Goal: Check status: Check status

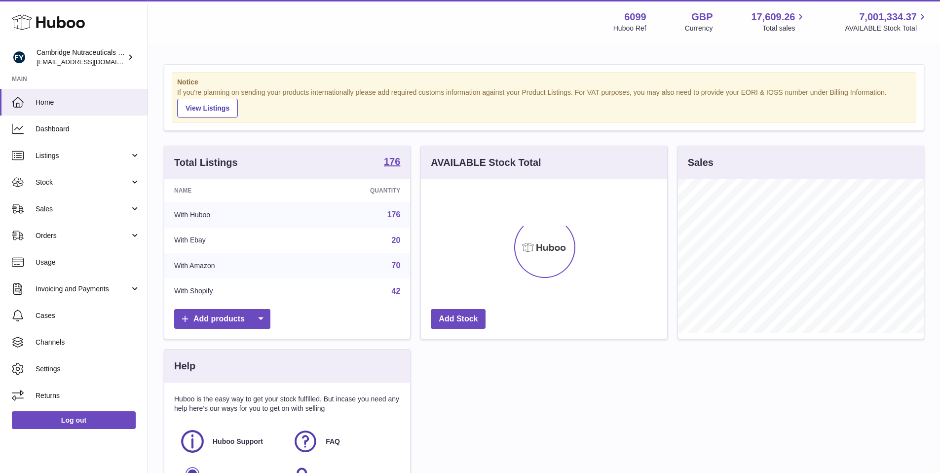
scroll to position [154, 246]
click at [85, 203] on link "Sales" at bounding box center [74, 208] width 148 height 27
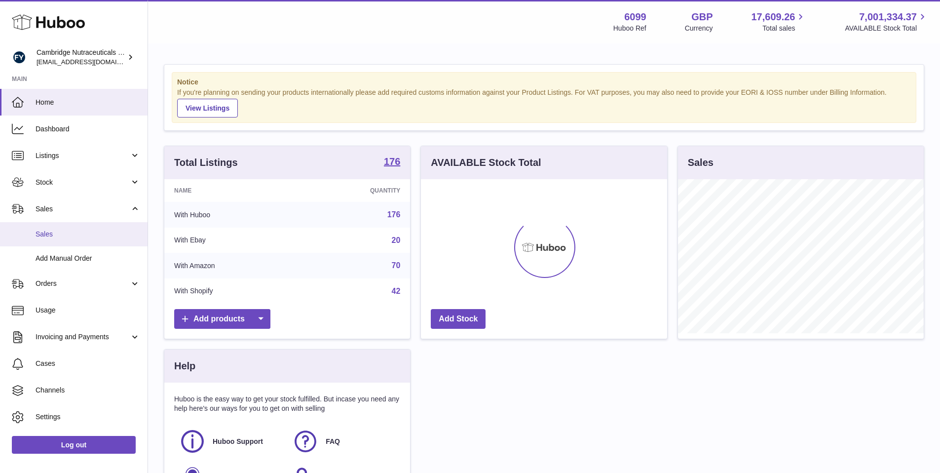
click at [98, 232] on span "Sales" at bounding box center [88, 233] width 105 height 9
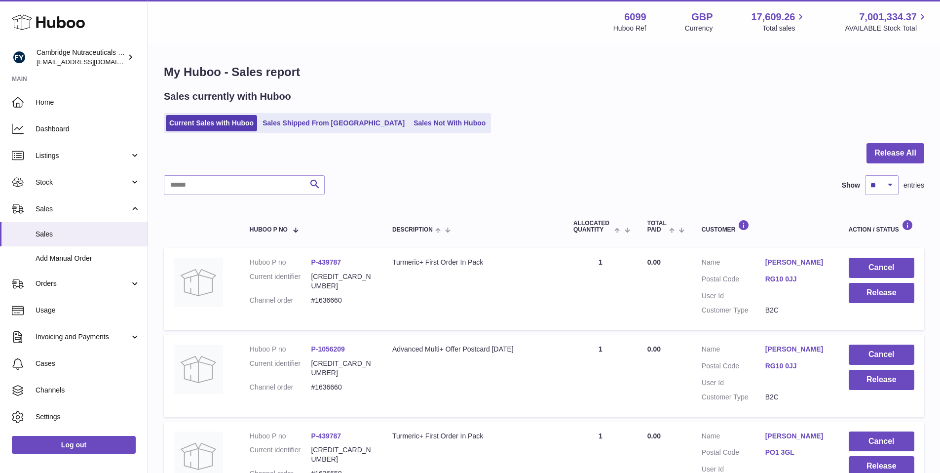
click at [303, 132] on ul "Current Sales with Huboo Sales Shipped From Huboo Sales Not With Huboo" at bounding box center [327, 123] width 327 height 20
click at [305, 126] on link "Sales Shipped From Huboo" at bounding box center [333, 123] width 149 height 16
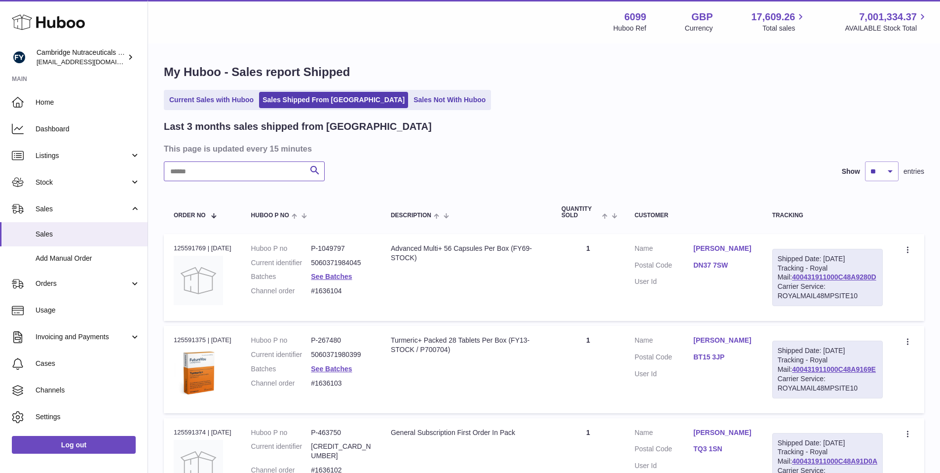
click at [276, 166] on input "text" at bounding box center [244, 171] width 161 height 20
paste input "********"
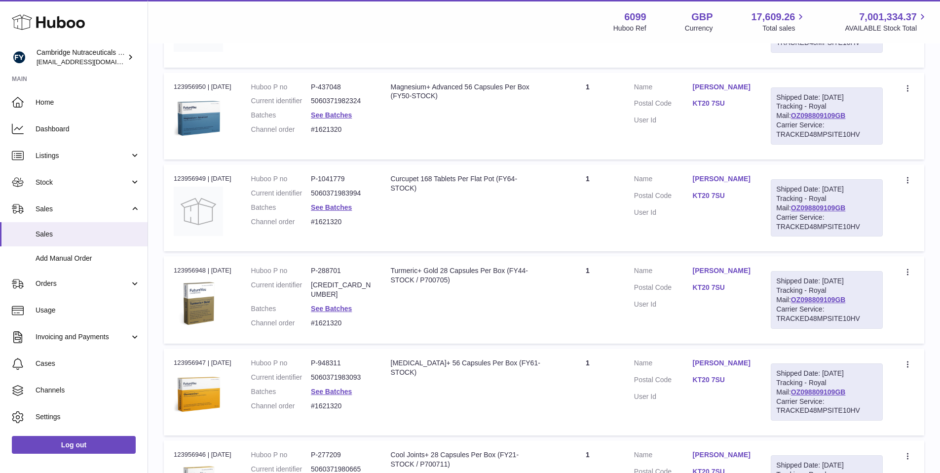
scroll to position [351, 0]
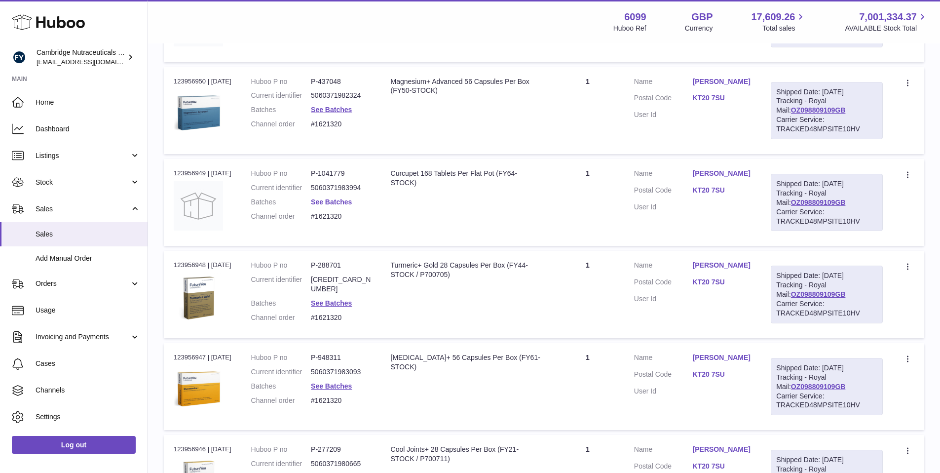
type input "********"
click at [339, 206] on link "See Batches" at bounding box center [331, 202] width 41 height 8
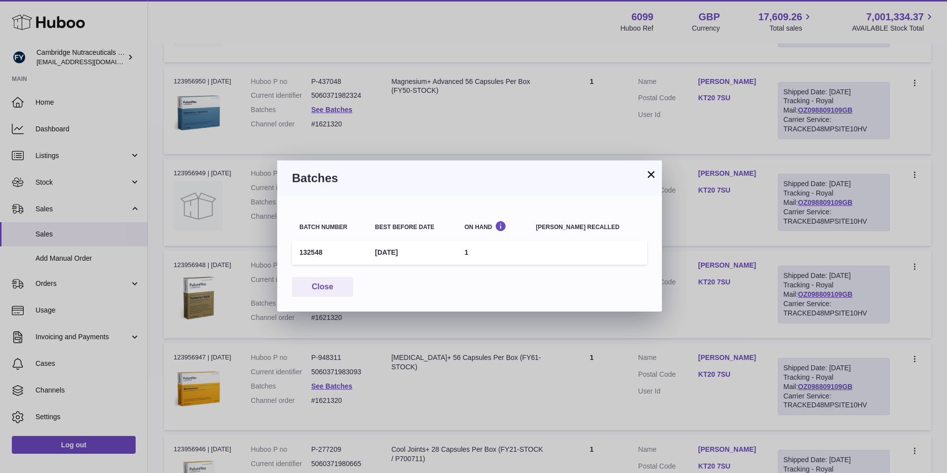
drag, startPoint x: 324, startPoint y: 250, endPoint x: 249, endPoint y: 247, distance: 75.6
click at [249, 247] on div "× Batches Batch number Best before date On Hand Batch recalled 132548 31st May …" at bounding box center [473, 236] width 947 height 473
drag, startPoint x: 249, startPoint y: 247, endPoint x: 341, endPoint y: 251, distance: 92.4
click at [253, 247] on div "× Batches Batch number Best before date On Hand Batch recalled 132548 31st May …" at bounding box center [470, 236] width 940 height 473
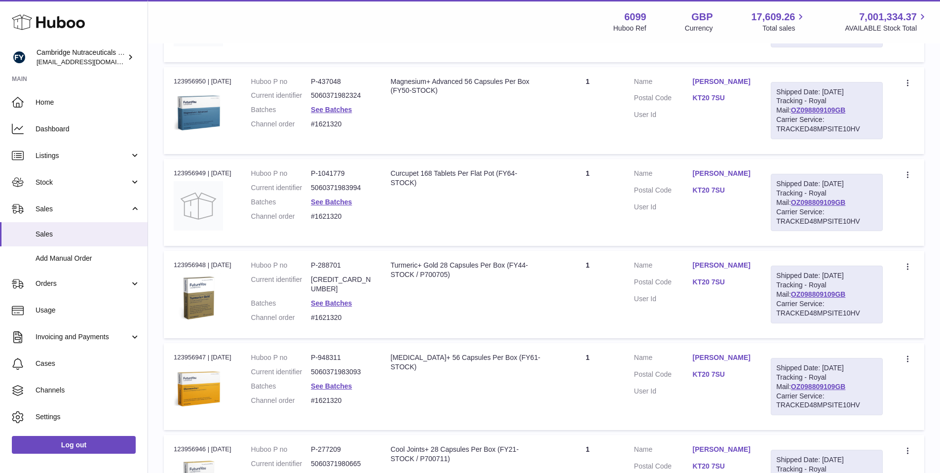
click at [328, 220] on dl "Huboo P no P-1041779 Current identifier 5060371983994 Batches See Batches Chann…" at bounding box center [311, 197] width 120 height 57
click at [328, 206] on link "See Batches" at bounding box center [331, 202] width 41 height 8
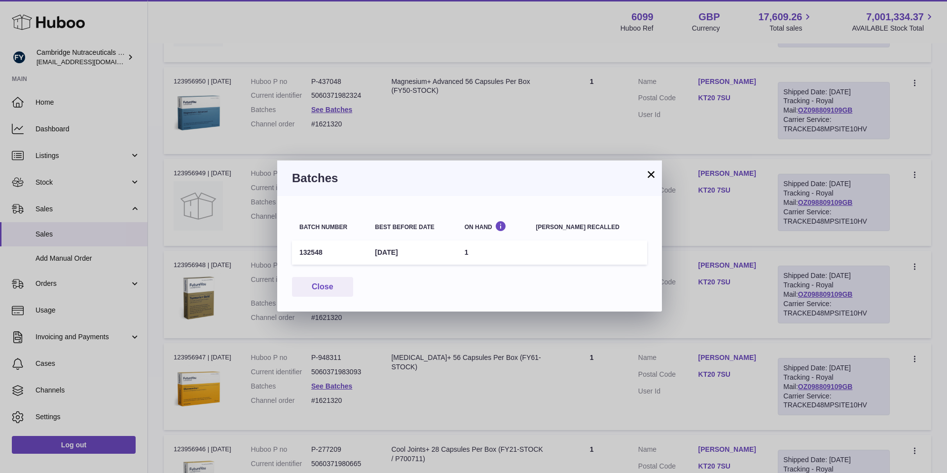
drag, startPoint x: 323, startPoint y: 253, endPoint x: 300, endPoint y: 252, distance: 23.2
click at [300, 252] on td "132548" at bounding box center [329, 252] width 75 height 24
copy td "132548"
click at [654, 177] on button "×" at bounding box center [655, 174] width 12 height 12
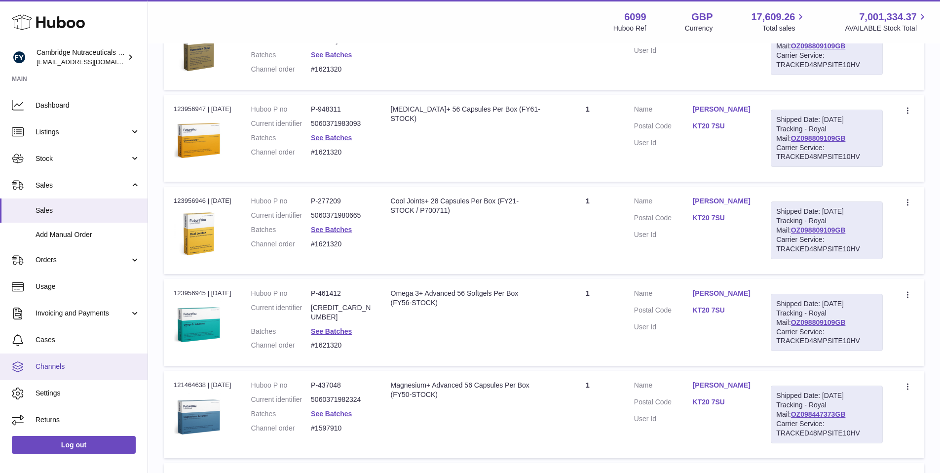
scroll to position [627, 0]
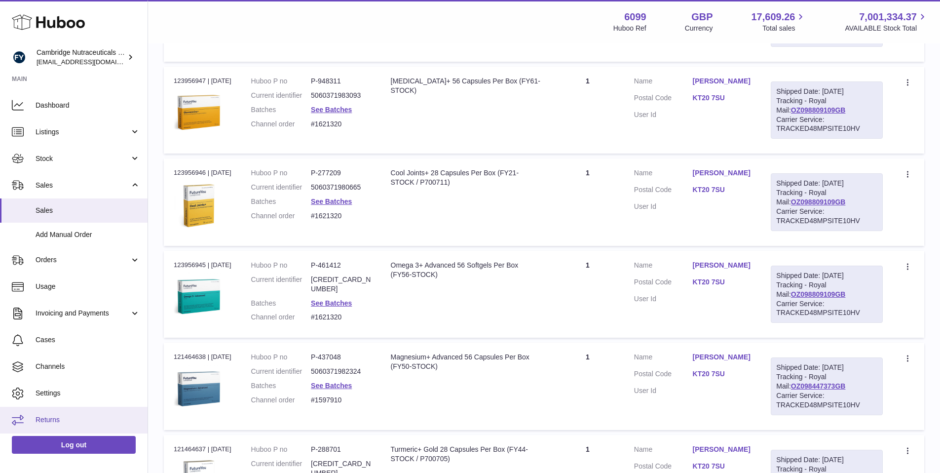
click at [46, 414] on link "Returns" at bounding box center [74, 420] width 148 height 27
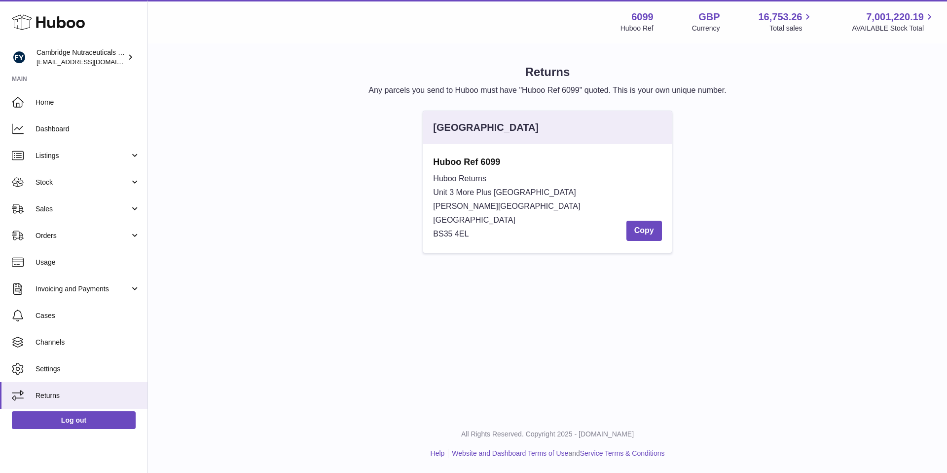
click at [324, 247] on div "[GEOGRAPHIC_DATA] Huboo Ref 6099 Huboo Returns Unit 3 More [GEOGRAPHIC_DATA][PE…" at bounding box center [548, 187] width 778 height 152
drag, startPoint x: 472, startPoint y: 232, endPoint x: 430, endPoint y: 173, distance: 72.4
click at [430, 173] on div "Huboo Ref 6099 Huboo Returns Unit 3 More Plus Central Park Hudson Avenue Severn…" at bounding box center [547, 198] width 248 height 109
drag, startPoint x: 430, startPoint y: 174, endPoint x: 496, endPoint y: 234, distance: 89.4
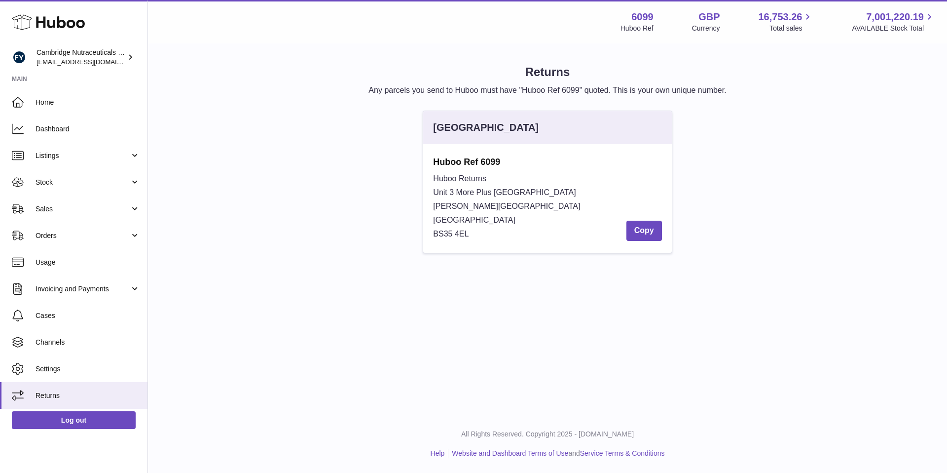
click at [496, 234] on div "Huboo Ref 6099 Huboo Returns Unit 3 More Plus Central Park Hudson Avenue Severn…" at bounding box center [547, 198] width 248 height 109
click at [496, 234] on div "Huboo Returns Unit 3 More Plus Central Park Hudson Avenue Severn Beach BS35 4EL…" at bounding box center [547, 206] width 228 height 69
drag, startPoint x: 494, startPoint y: 234, endPoint x: 417, endPoint y: 180, distance: 93.9
click at [417, 180] on div "United Kingdom Huboo Ref 6099 Huboo Returns Unit 3 More Plus Central Park Hudso…" at bounding box center [548, 187] width 778 height 152
click at [418, 180] on div "United Kingdom Huboo Ref 6099 Huboo Returns Unit 3 More Plus Central Park Hudso…" at bounding box center [547, 187] width 259 height 152
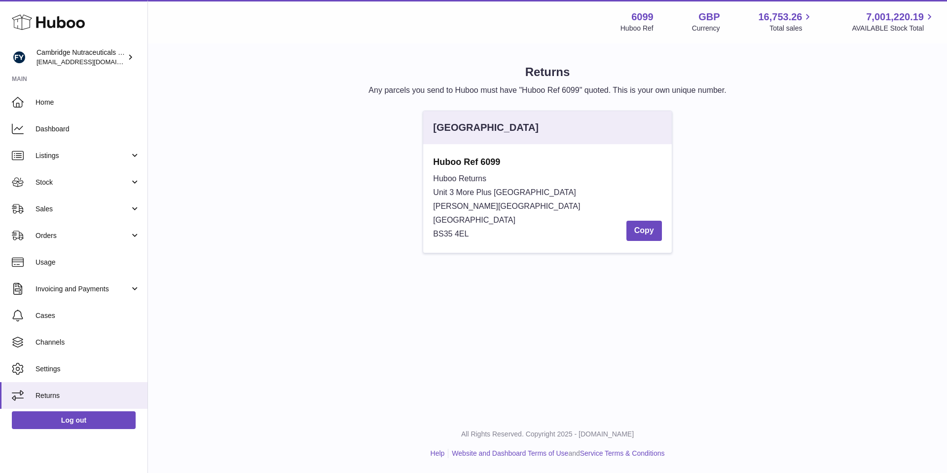
drag, startPoint x: 430, startPoint y: 176, endPoint x: 369, endPoint y: 230, distance: 81.5
click at [512, 260] on div "United Kingdom Huboo Ref 6099 Huboo Returns Unit 3 More Plus Central Park Hudso…" at bounding box center [547, 187] width 259 height 152
click at [488, 235] on div "Huboo Returns Unit 3 More Plus Central Park Hudson Avenue Severn Beach BS35 4EL…" at bounding box center [547, 206] width 228 height 69
drag, startPoint x: 484, startPoint y: 233, endPoint x: 432, endPoint y: 180, distance: 74.3
click at [432, 180] on div "Huboo Ref 6099 Huboo Returns Unit 3 More Plus Central Park Hudson Avenue Severn…" at bounding box center [547, 198] width 248 height 109
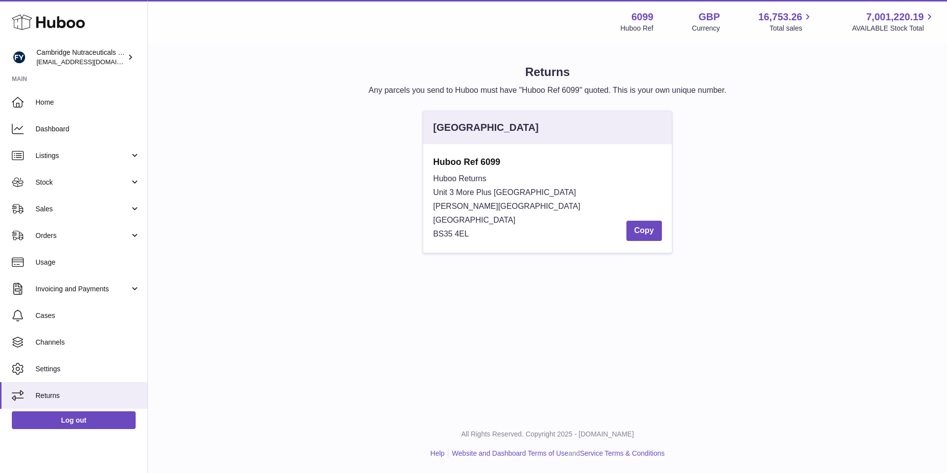
click at [432, 180] on div "Huboo Ref 6099 Huboo Returns Unit 3 More Plus Central Park Hudson Avenue Severn…" at bounding box center [547, 198] width 248 height 109
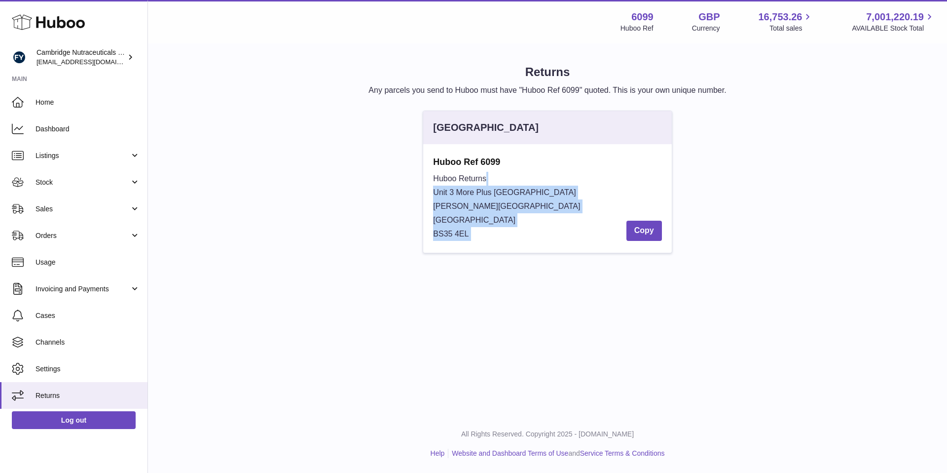
drag, startPoint x: 432, startPoint y: 180, endPoint x: 504, endPoint y: 238, distance: 92.3
click at [504, 238] on div "Huboo Ref 6099 Huboo Returns Unit 3 More Plus Central Park Hudson Avenue Severn…" at bounding box center [547, 198] width 248 height 109
click at [501, 235] on div "Huboo Returns Unit 3 More Plus Central Park Hudson Avenue Severn Beach BS35 4EL…" at bounding box center [547, 206] width 228 height 69
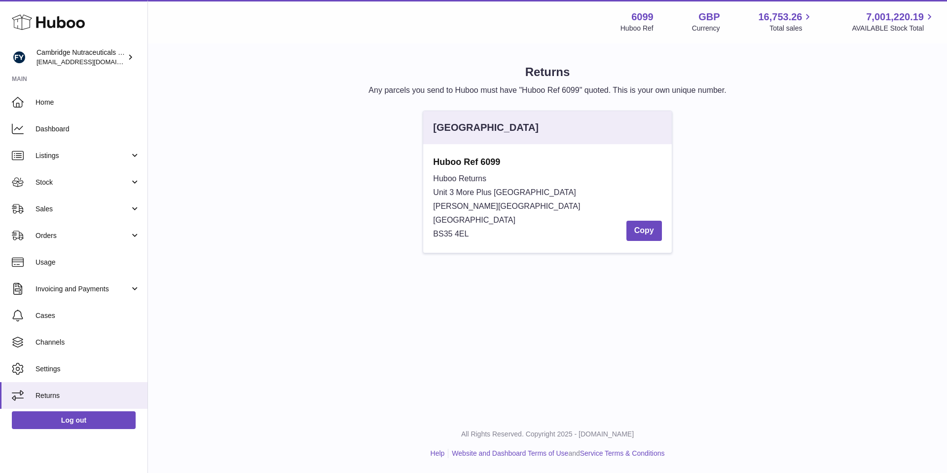
drag, startPoint x: 499, startPoint y: 235, endPoint x: 425, endPoint y: 182, distance: 91.5
click at [423, 180] on div "United Kingdom Huboo Ref 6099 Huboo Returns Unit 3 More Plus Central Park Hudso…" at bounding box center [547, 182] width 249 height 143
click at [427, 175] on div "Huboo Ref 6099 Huboo Returns Unit 3 More Plus Central Park Hudson Avenue Severn…" at bounding box center [547, 198] width 248 height 109
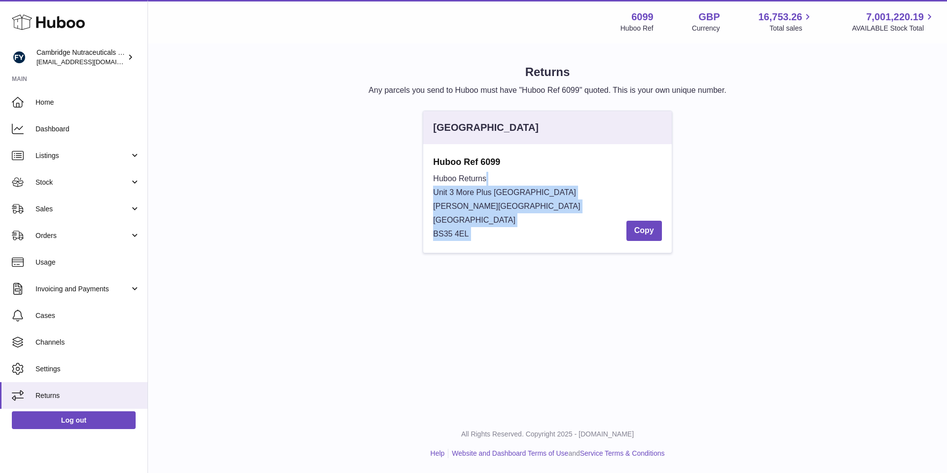
drag, startPoint x: 427, startPoint y: 175, endPoint x: 562, endPoint y: 233, distance: 146.6
click at [569, 235] on div "Huboo Ref 6099 Huboo Returns Unit 3 More Plus Central Park Hudson Avenue Severn…" at bounding box center [547, 198] width 248 height 109
click at [487, 237] on div "Huboo Returns Unit 3 More Plus Central Park Hudson Avenue Severn Beach BS35 4EL…" at bounding box center [547, 206] width 228 height 69
drag, startPoint x: 487, startPoint y: 237, endPoint x: 431, endPoint y: 179, distance: 80.6
click at [431, 179] on div "Huboo Ref 6099 Huboo Returns Unit 3 More Plus Central Park Hudson Avenue Severn…" at bounding box center [547, 198] width 248 height 109
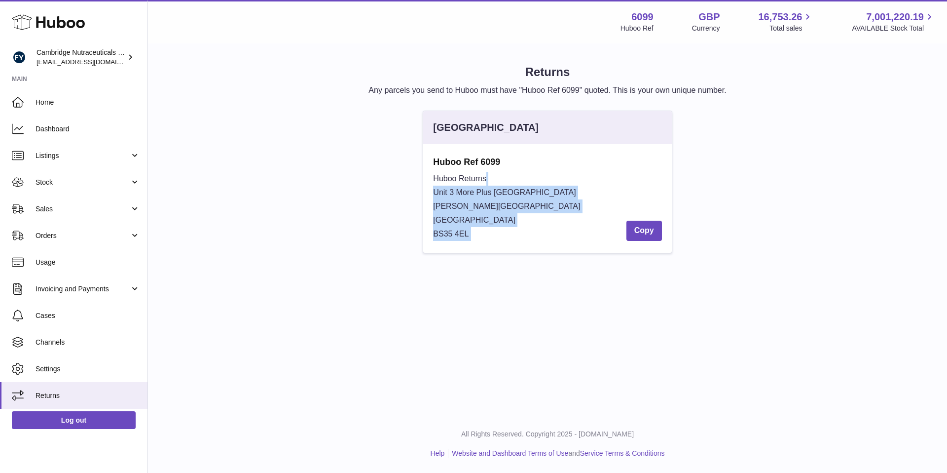
click at [431, 179] on div "Huboo Ref 6099 Huboo Returns Unit 3 More Plus Central Park Hudson Avenue Severn…" at bounding box center [547, 198] width 248 height 109
drag, startPoint x: 431, startPoint y: 179, endPoint x: 488, endPoint y: 239, distance: 83.8
click at [488, 239] on div "Huboo Ref 6099 Huboo Returns Unit 3 More Plus Central Park Hudson Avenue Severn…" at bounding box center [547, 198] width 248 height 109
click at [488, 239] on div "Huboo Returns Unit 3 More Plus Central Park Hudson Avenue Severn Beach BS35 4EL…" at bounding box center [547, 206] width 228 height 69
drag, startPoint x: 488, startPoint y: 238, endPoint x: 433, endPoint y: 178, distance: 81.4
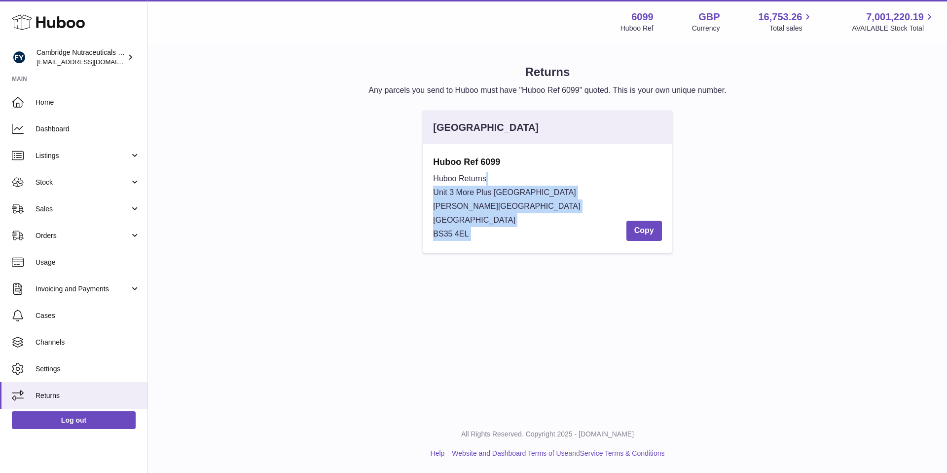
click at [433, 178] on div "Huboo Returns Unit 3 More Plus Central Park Hudson Avenue Severn Beach BS35 4EL…" at bounding box center [547, 206] width 228 height 69
click at [433, 178] on span "Huboo Returns" at bounding box center [459, 178] width 53 height 8
drag, startPoint x: 433, startPoint y: 178, endPoint x: 532, endPoint y: 230, distance: 111.5
click at [532, 230] on div "Huboo Returns Unit 3 More Plus Central Park Hudson Avenue Severn Beach BS35 4EL…" at bounding box center [547, 206] width 228 height 69
click at [532, 226] on div "Huboo Returns Unit 3 More Plus Central Park Hudson Avenue Severn Beach BS35 4EL…" at bounding box center [547, 206] width 228 height 69
